Goal: Task Accomplishment & Management: Use online tool/utility

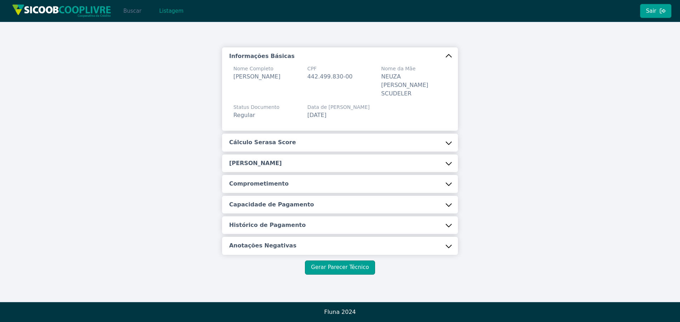
click at [138, 12] on button "Buscar" at bounding box center [132, 11] width 30 height 14
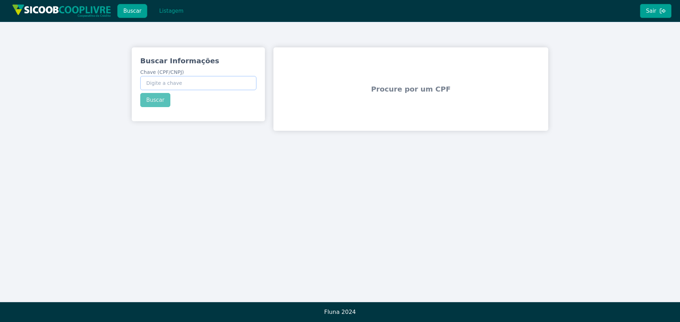
click at [218, 89] on input "Chave (CPF/CNPJ)" at bounding box center [198, 83] width 116 height 14
paste input "059.225.128-46"
click at [167, 98] on div "Buscar Informações Chave (CPF/CNPJ) 059.225.128-46 Buscar" at bounding box center [198, 81] width 133 height 68
click at [165, 104] on button "Buscar" at bounding box center [155, 100] width 30 height 14
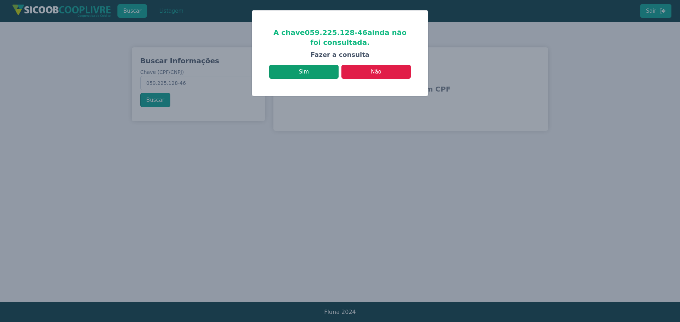
click at [303, 74] on button "Sim" at bounding box center [303, 72] width 69 height 14
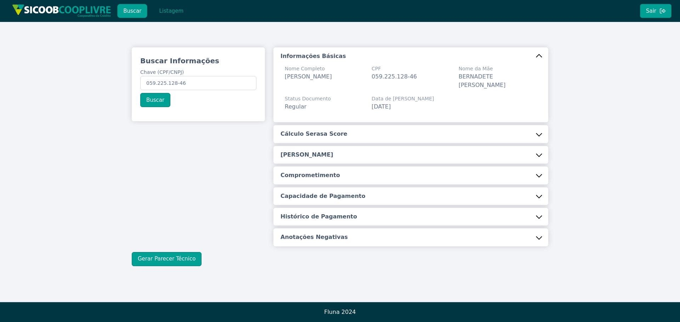
click at [349, 130] on button "Cálculo Serasa Score" at bounding box center [410, 134] width 275 height 18
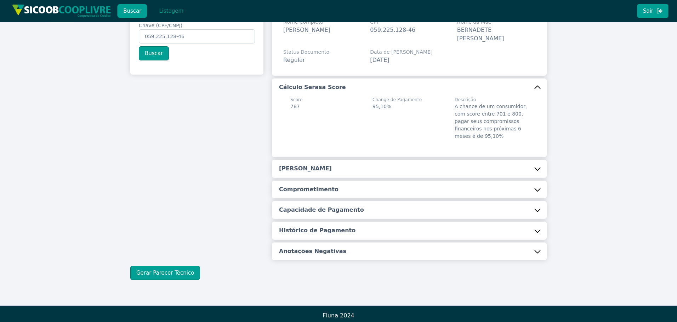
scroll to position [50, 0]
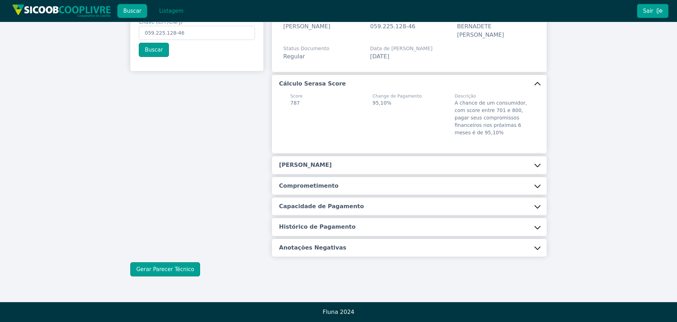
click at [295, 167] on h5 "[PERSON_NAME]" at bounding box center [305, 165] width 53 height 8
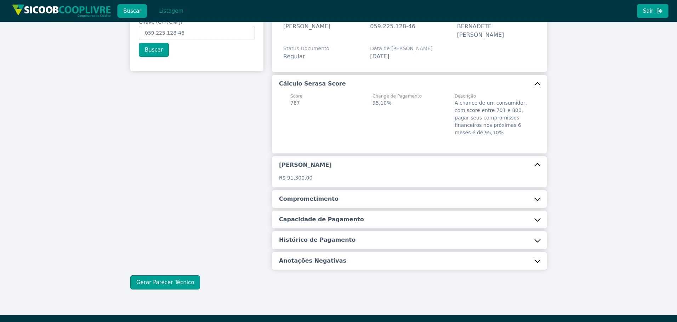
click at [309, 200] on h5 "Comprometimento" at bounding box center [308, 199] width 59 height 8
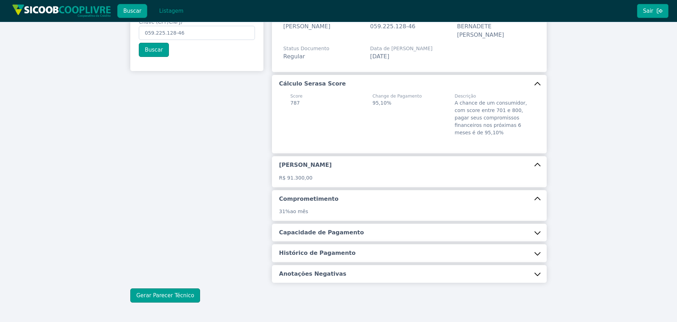
click at [323, 234] on h5 "Capacidade de Pagamento" at bounding box center [321, 233] width 85 height 8
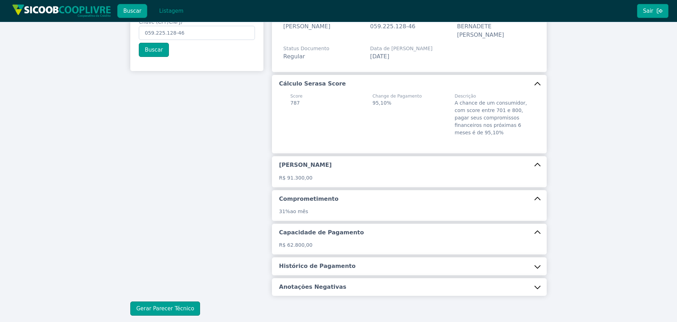
scroll to position [90, 0]
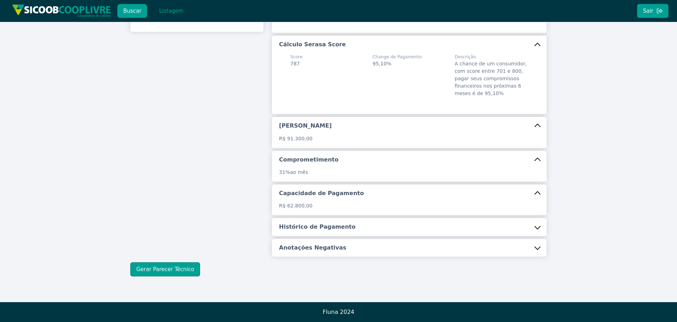
click at [302, 230] on h5 "Histórico de Pagamento" at bounding box center [317, 227] width 76 height 8
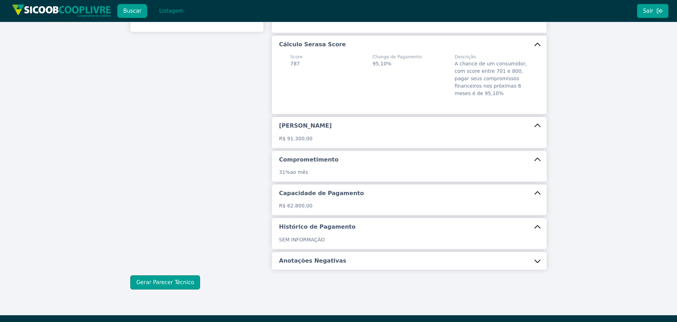
click at [310, 259] on h5 "Anotações Negativas" at bounding box center [312, 261] width 67 height 8
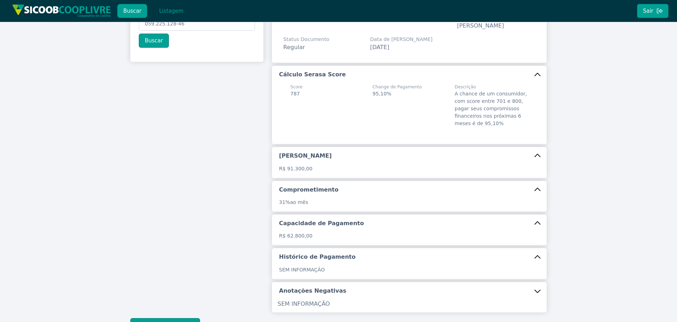
scroll to position [115, 0]
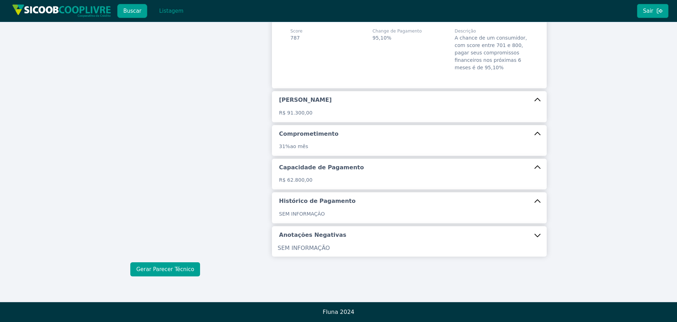
click at [172, 268] on button "Gerar Parecer Técnico" at bounding box center [165, 270] width 70 height 14
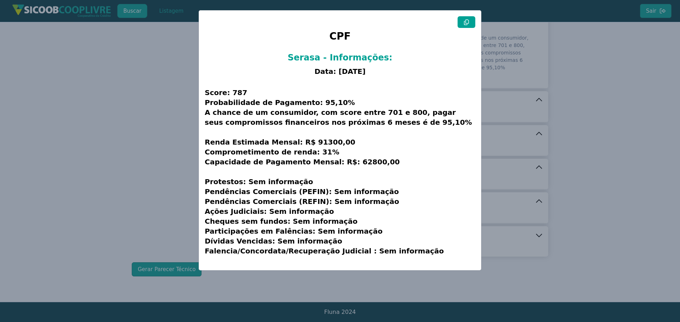
click at [465, 28] on h1 "CPF" at bounding box center [340, 38] width 270 height 21
click at [468, 24] on icon at bounding box center [466, 22] width 6 height 6
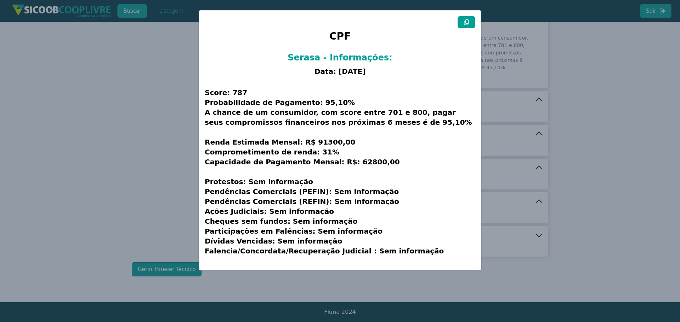
click at [468, 24] on icon at bounding box center [466, 22] width 6 height 6
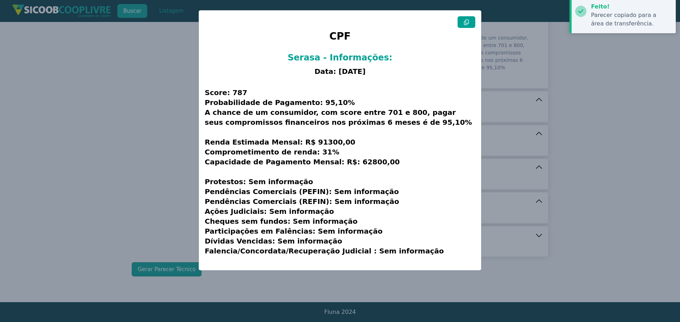
click at [468, 24] on icon at bounding box center [466, 22] width 6 height 6
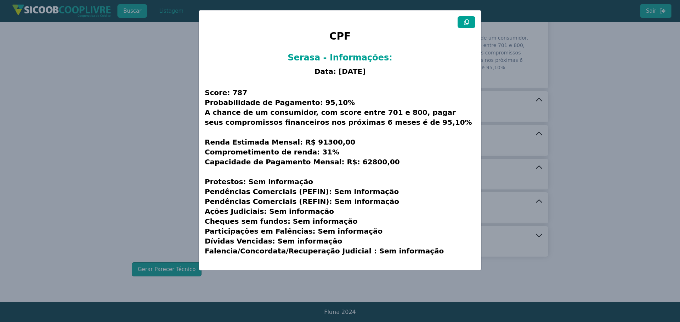
click at [143, 149] on modal-container "CPF Serasa - Informações: Data: [DATE] Score: 787 Probabilidade de Pagamento: 9…" at bounding box center [340, 161] width 680 height 322
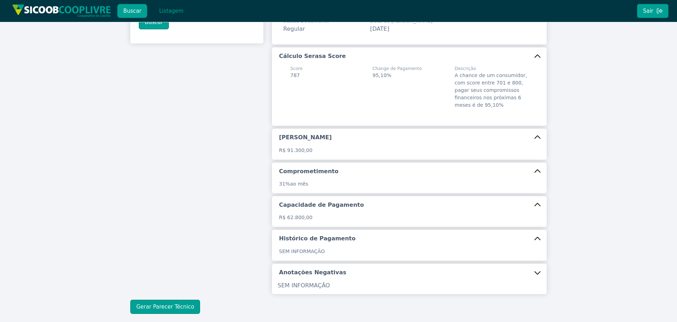
scroll to position [0, 0]
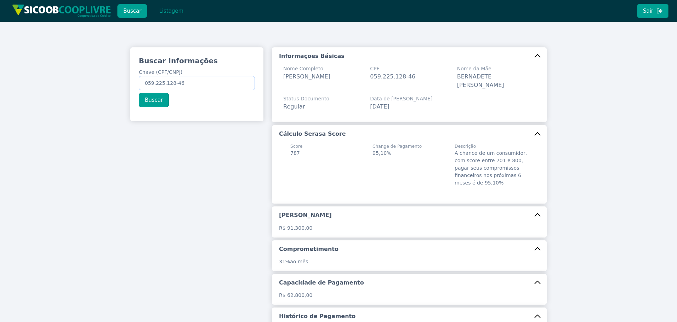
drag, startPoint x: 215, startPoint y: 80, endPoint x: -12, endPoint y: 68, distance: 227.6
click at [0, 68] on html "Buscar Listagem Sair Buscar Informações Chave (CPF/CNPJ) 059.225.128-46 Buscar …" at bounding box center [338, 161] width 677 height 322
paste input "749.646.668-91"
click at [154, 99] on button "Buscar" at bounding box center [154, 100] width 30 height 14
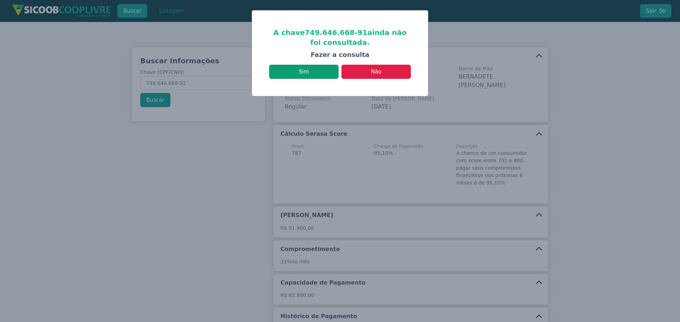
click at [320, 70] on button "Sim" at bounding box center [303, 72] width 69 height 14
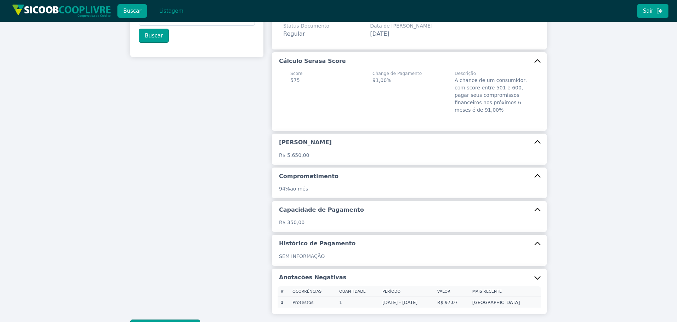
scroll to position [123, 0]
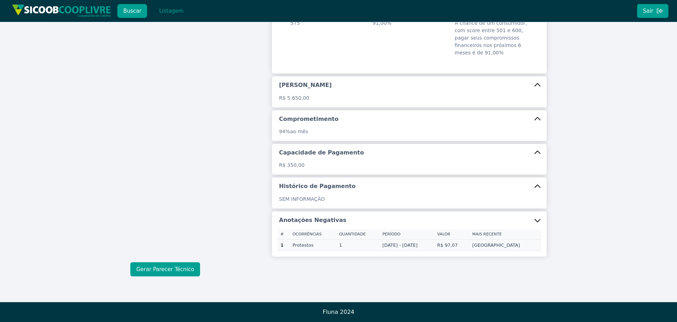
click at [175, 265] on button "Gerar Parecer Técnico" at bounding box center [165, 270] width 70 height 14
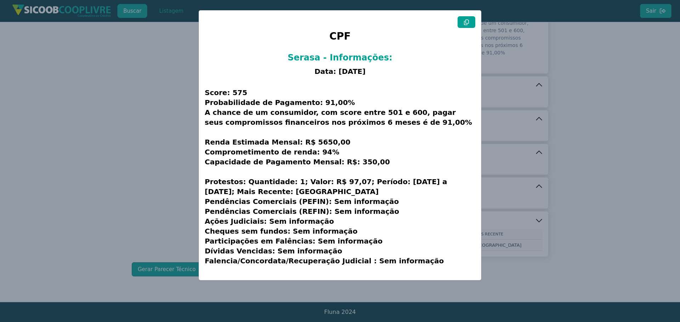
click at [470, 24] on button at bounding box center [466, 22] width 18 height 12
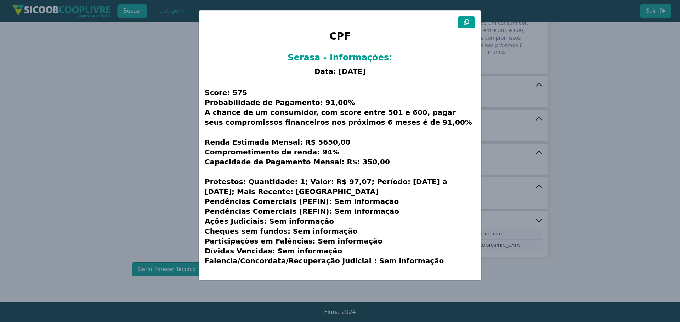
click at [121, 123] on modal-container "CPF Serasa - Informações: Data: [DATE] Score: 575 Probabilidade de Pagamento: 9…" at bounding box center [340, 161] width 680 height 322
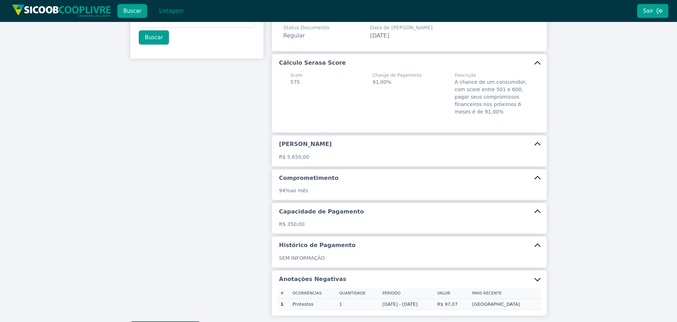
scroll to position [0, 0]
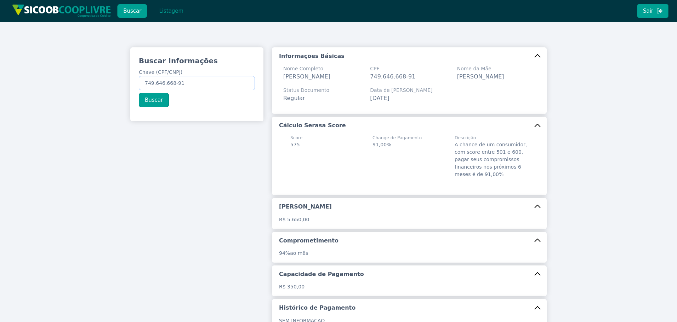
drag, startPoint x: 196, startPoint y: 81, endPoint x: 19, endPoint y: 79, distance: 177.4
click at [33, 81] on div "Buscar Informações Chave (CPF/CNPJ) 749.646.668-91 Buscar Informações Básicas N…" at bounding box center [338, 223] width 677 height 402
paste input "246.917.308-69"
type input "246.917.308-69"
click at [147, 102] on button "Buscar" at bounding box center [154, 100] width 30 height 14
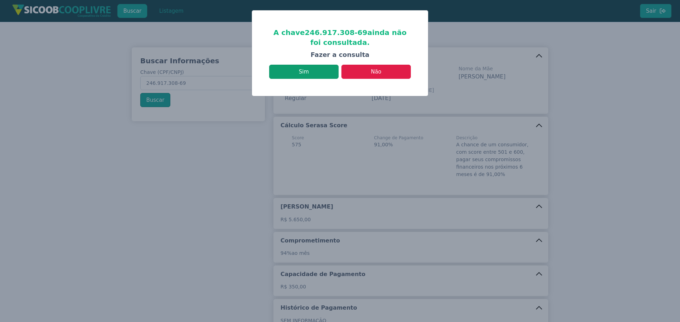
click at [310, 68] on button "Sim" at bounding box center [303, 72] width 69 height 14
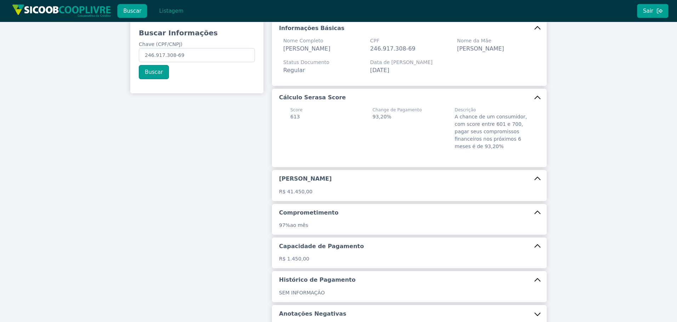
scroll to position [115, 0]
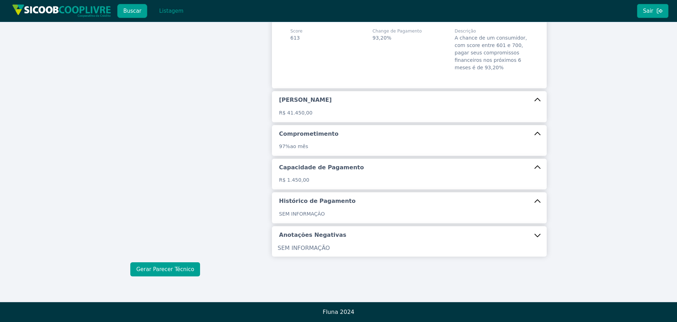
click at [179, 268] on button "Gerar Parecer Técnico" at bounding box center [165, 270] width 70 height 14
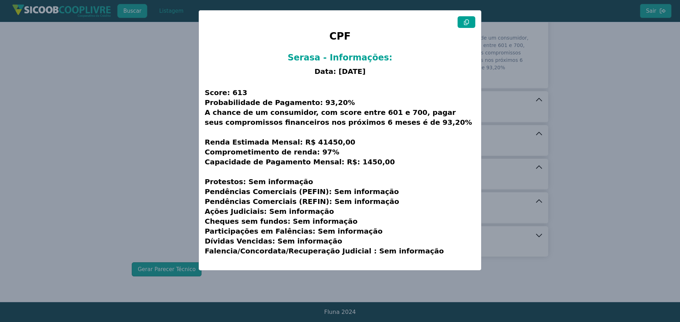
click at [463, 16] on div "CPF Serasa - Informações: Data: [DATE] Score: 613 Probabilidade de Pagamento: 9…" at bounding box center [340, 141] width 282 height 260
click at [468, 31] on h1 "CPF" at bounding box center [340, 38] width 270 height 21
click at [468, 25] on button at bounding box center [466, 22] width 18 height 12
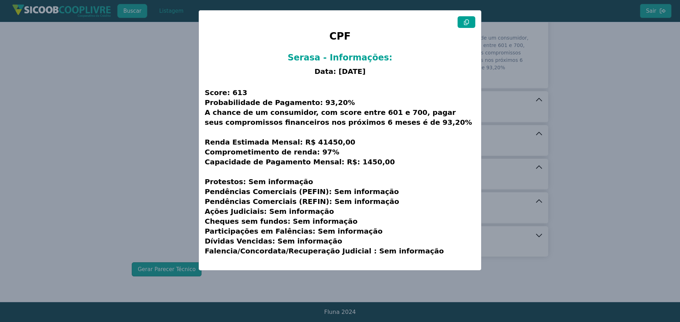
click at [468, 25] on button at bounding box center [466, 22] width 18 height 12
click at [469, 24] on button at bounding box center [466, 22] width 18 height 12
click at [159, 81] on modal-container "CPF Serasa - Informações: Data: [DATE] Score: 613 Probabilidade de Pagamento: 9…" at bounding box center [340, 161] width 680 height 322
